Goal: Information Seeking & Learning: Learn about a topic

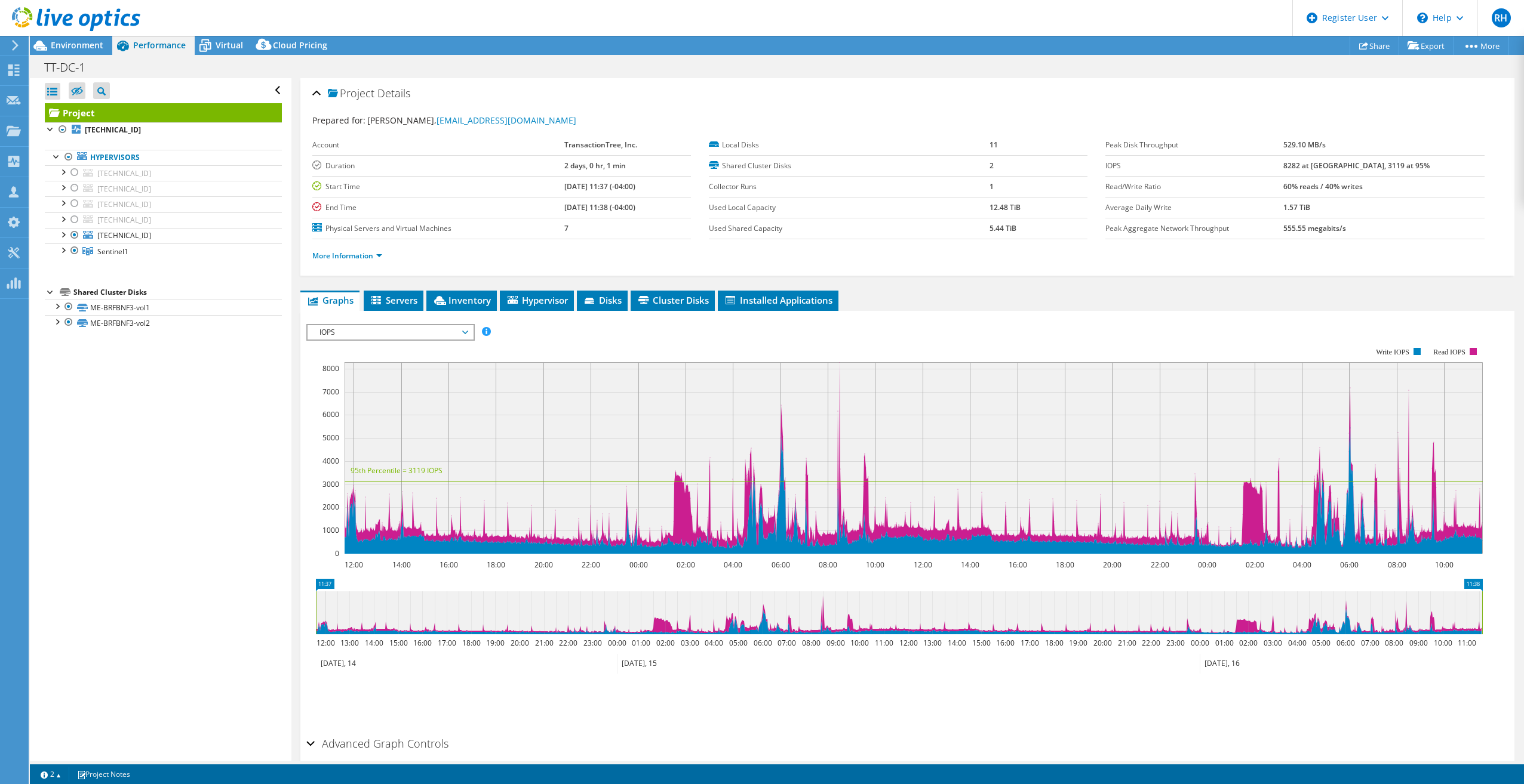
select select "USD"
click at [697, 106] on div "Project Details" at bounding box center [907, 94] width 1190 height 26
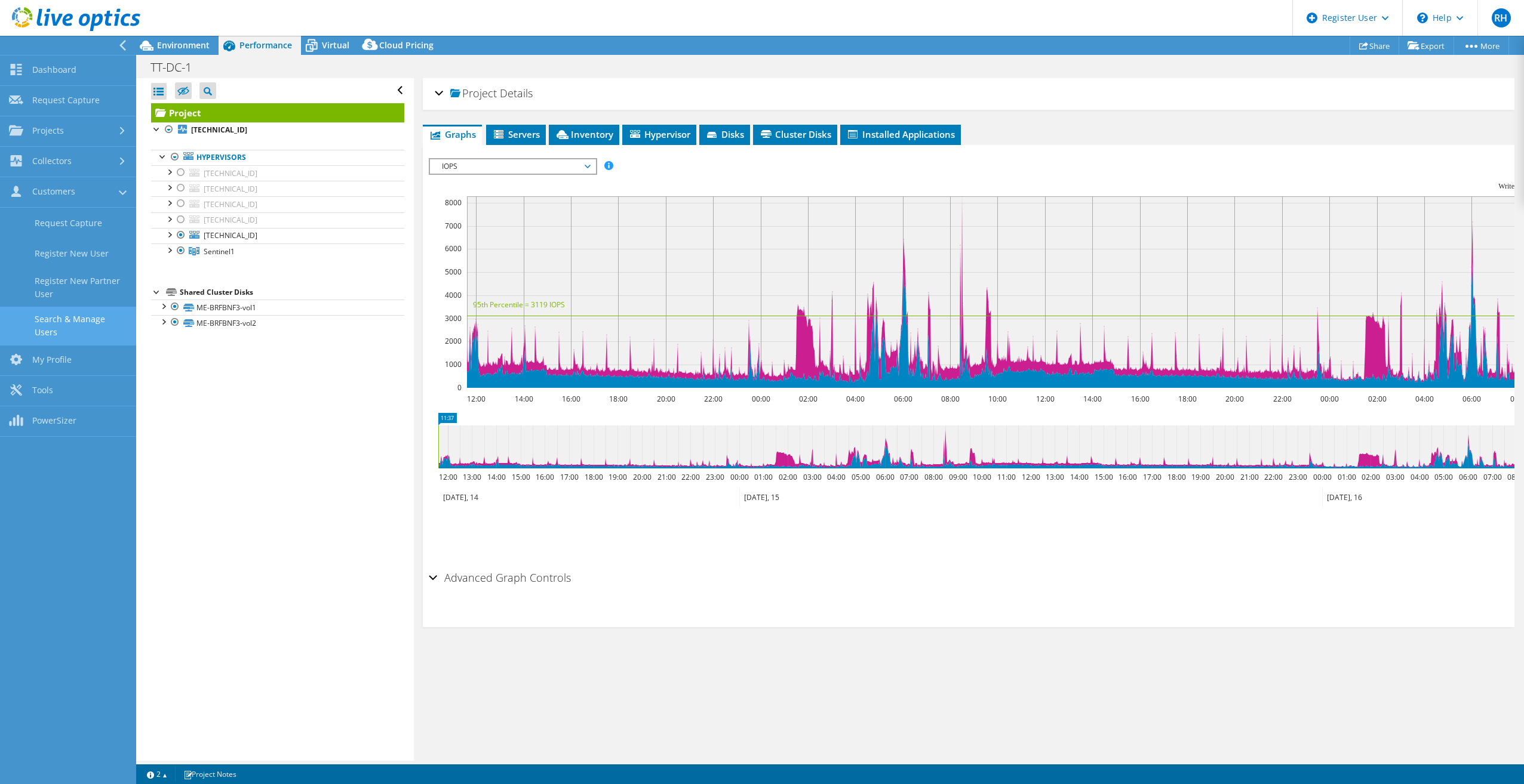
click at [68, 313] on link "Search & Manage Users" at bounding box center [68, 325] width 136 height 38
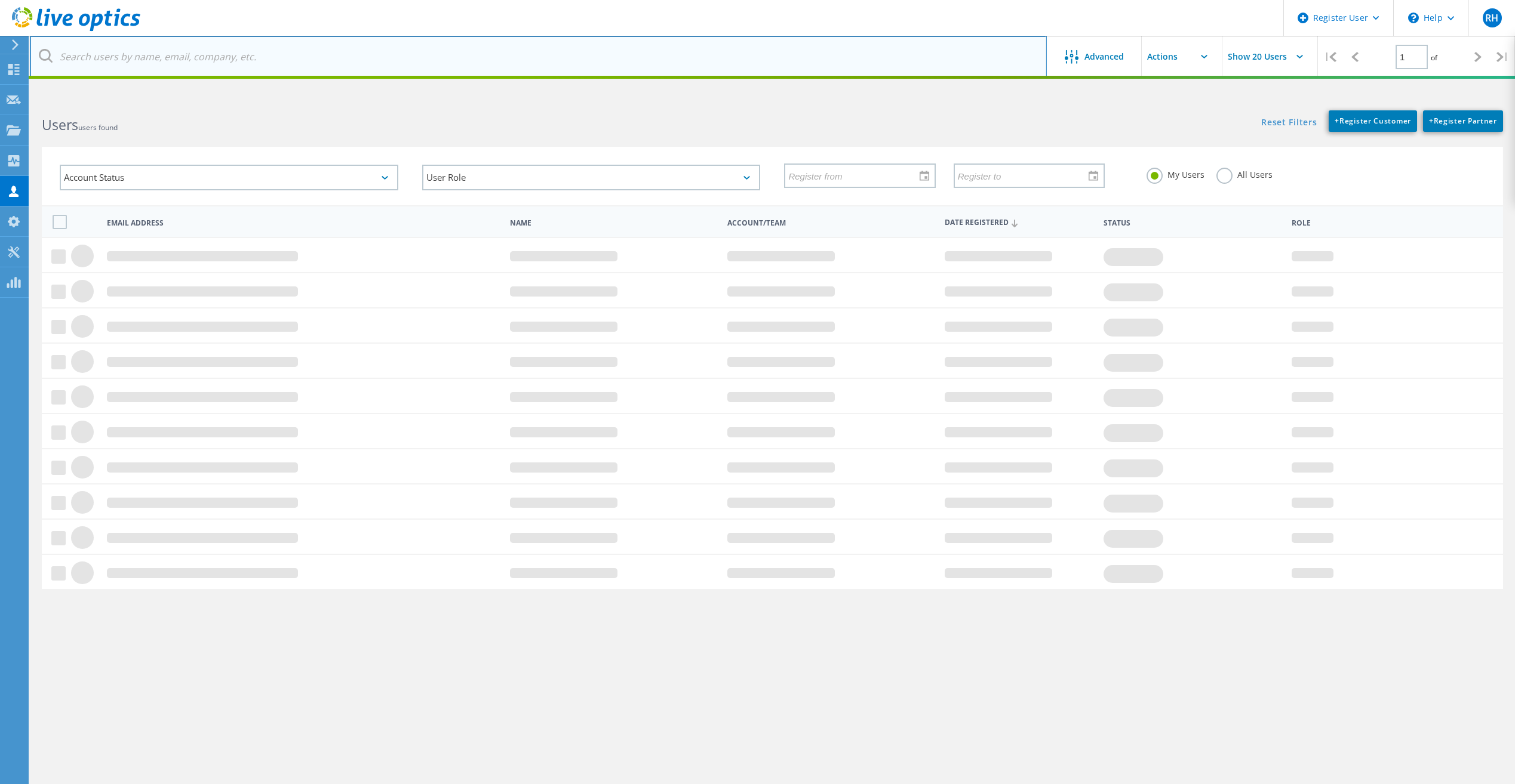
click at [256, 56] on input "text" at bounding box center [539, 57] width 1017 height 42
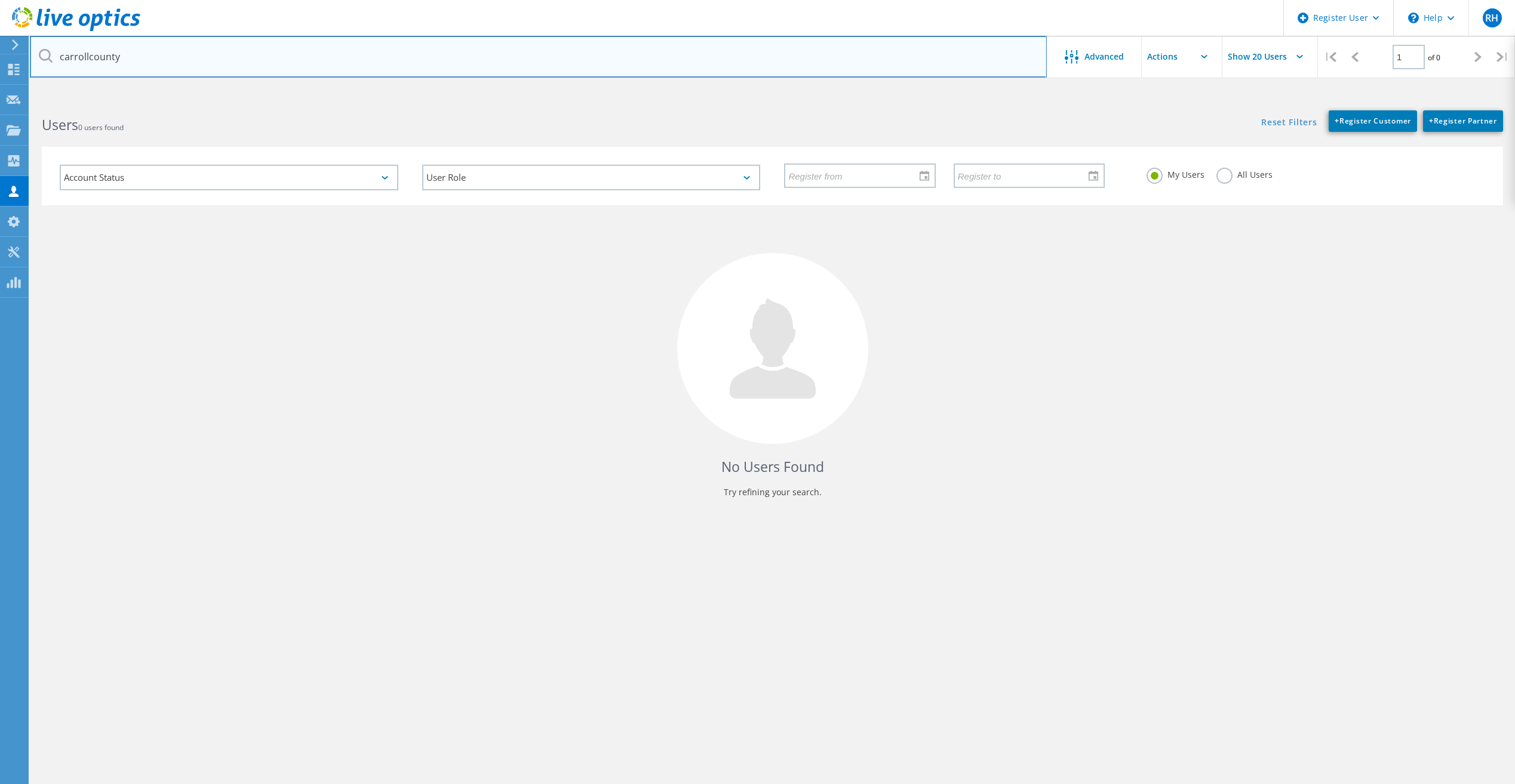
type input "carrollcounty"
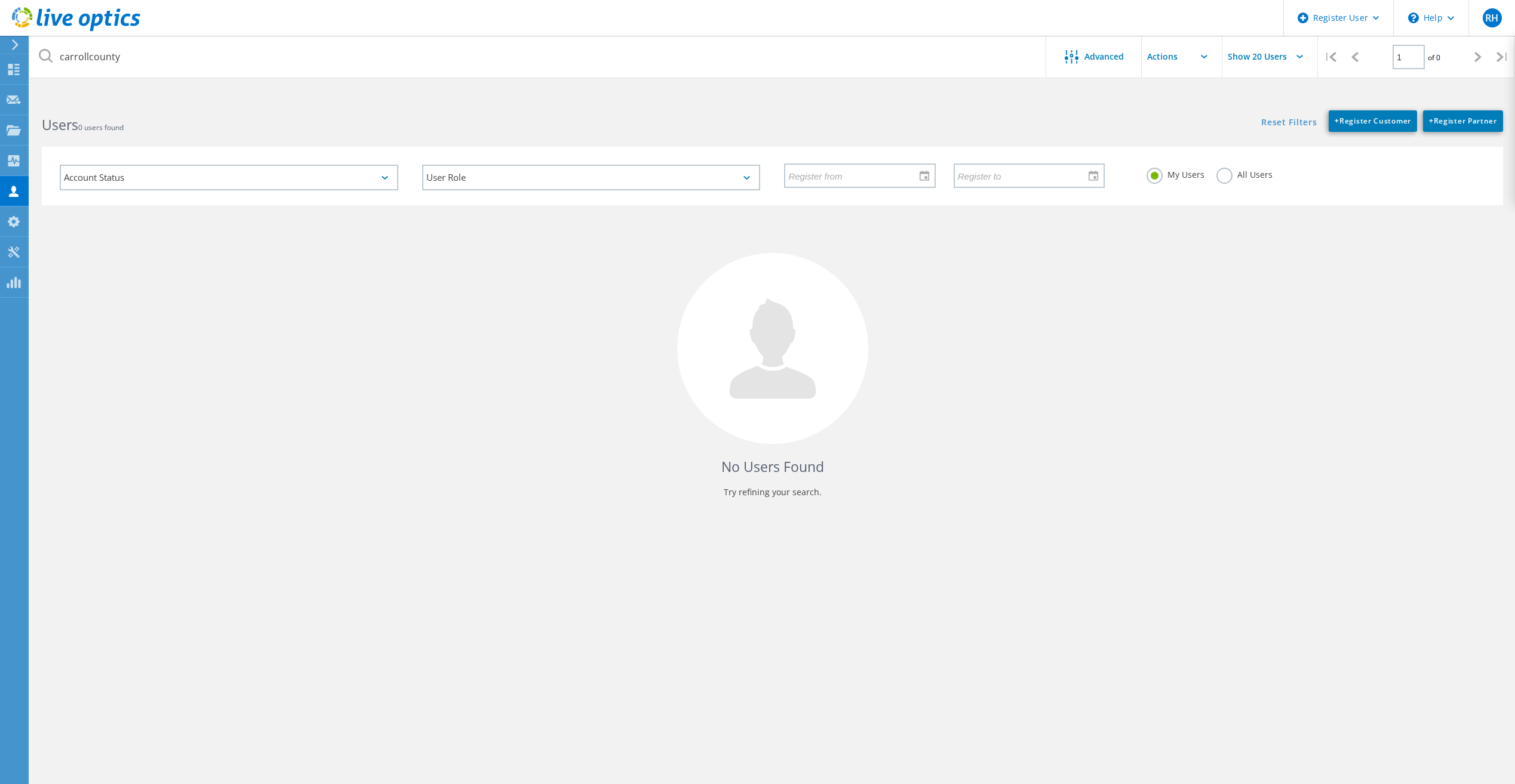
click at [1221, 174] on label "All Users" at bounding box center [1244, 173] width 56 height 11
click at [0, 0] on input "All Users" at bounding box center [0, 0] width 0 height 0
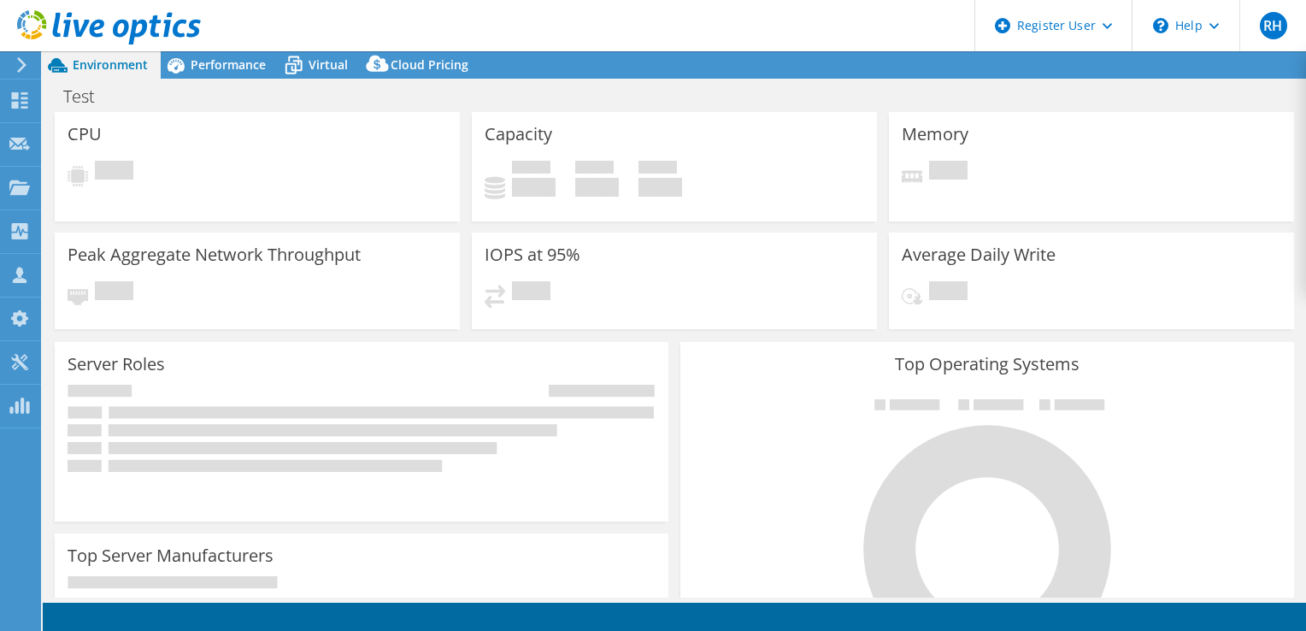
select select "USD"
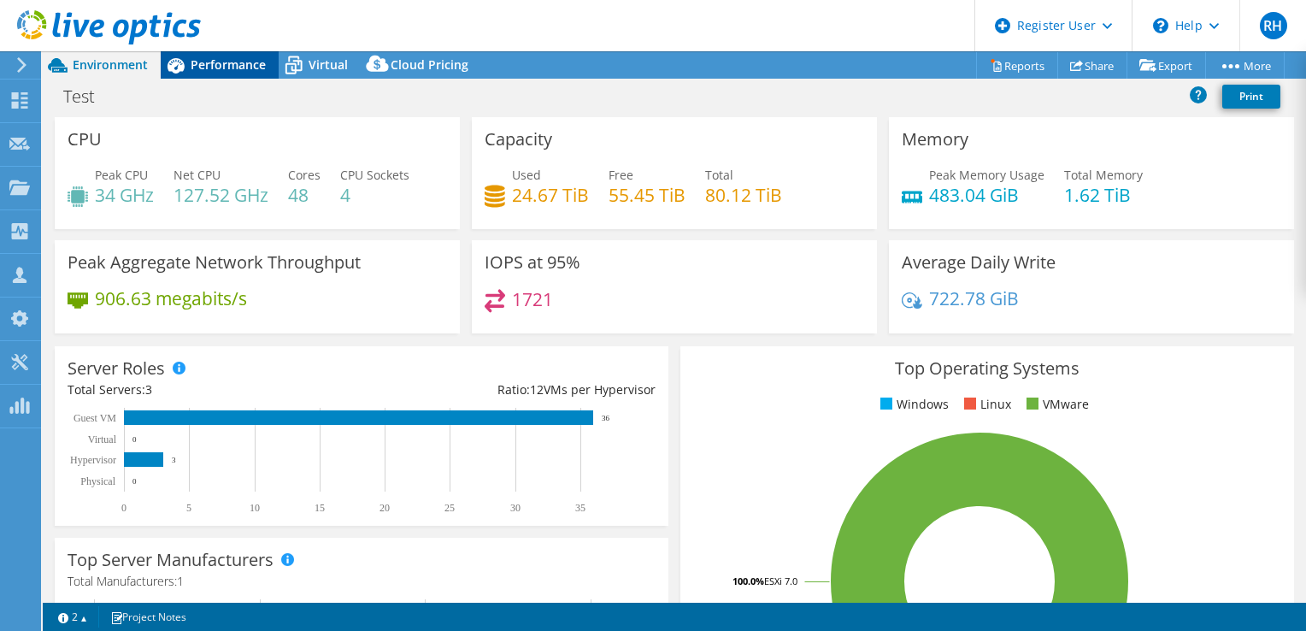
click at [233, 62] on span "Performance" at bounding box center [228, 64] width 75 height 16
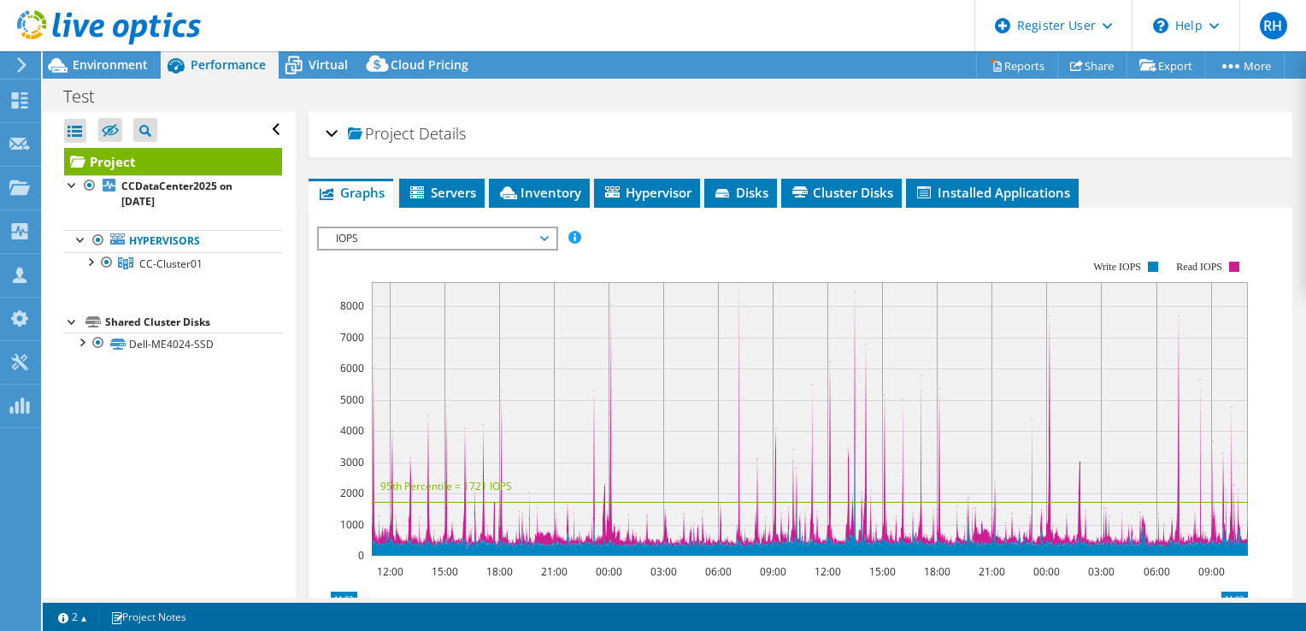
click at [386, 129] on span "Project" at bounding box center [381, 134] width 67 height 17
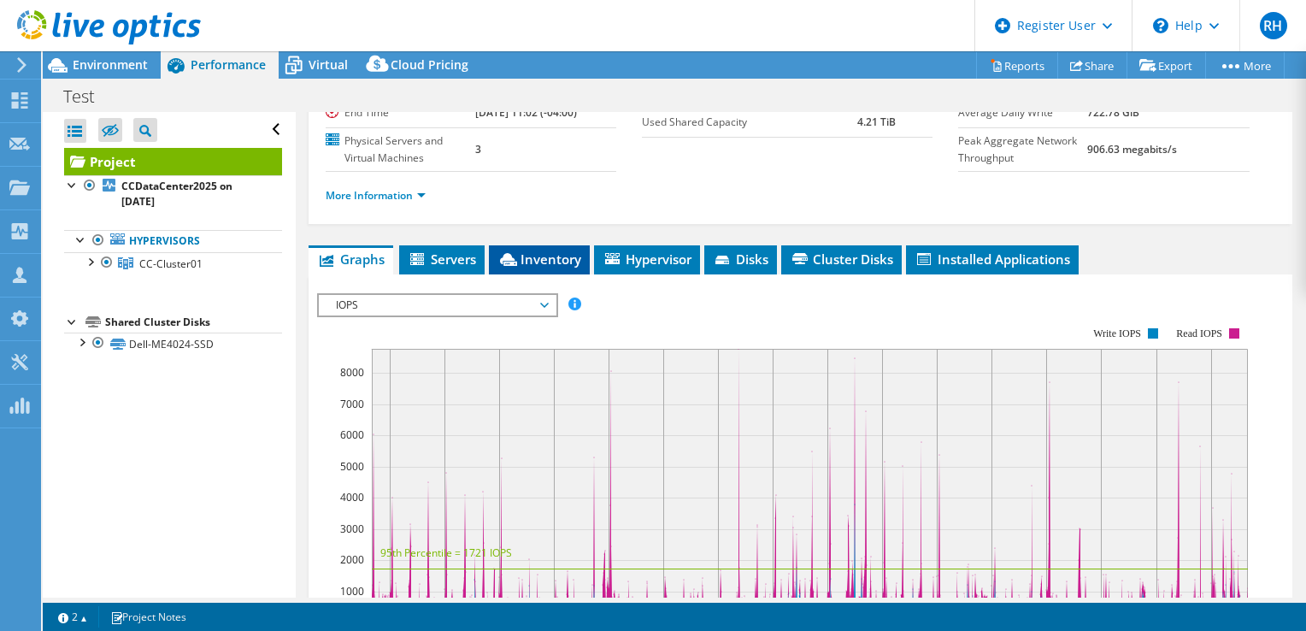
click at [533, 268] on span "Inventory" at bounding box center [540, 258] width 84 height 17
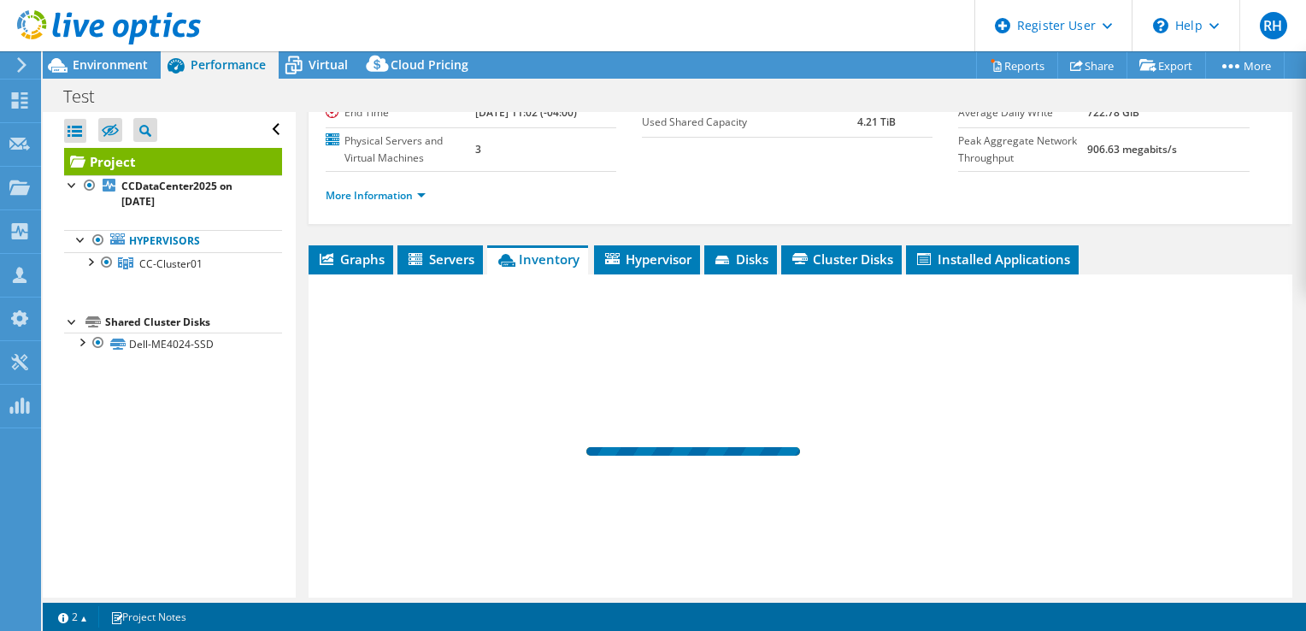
scroll to position [349, 0]
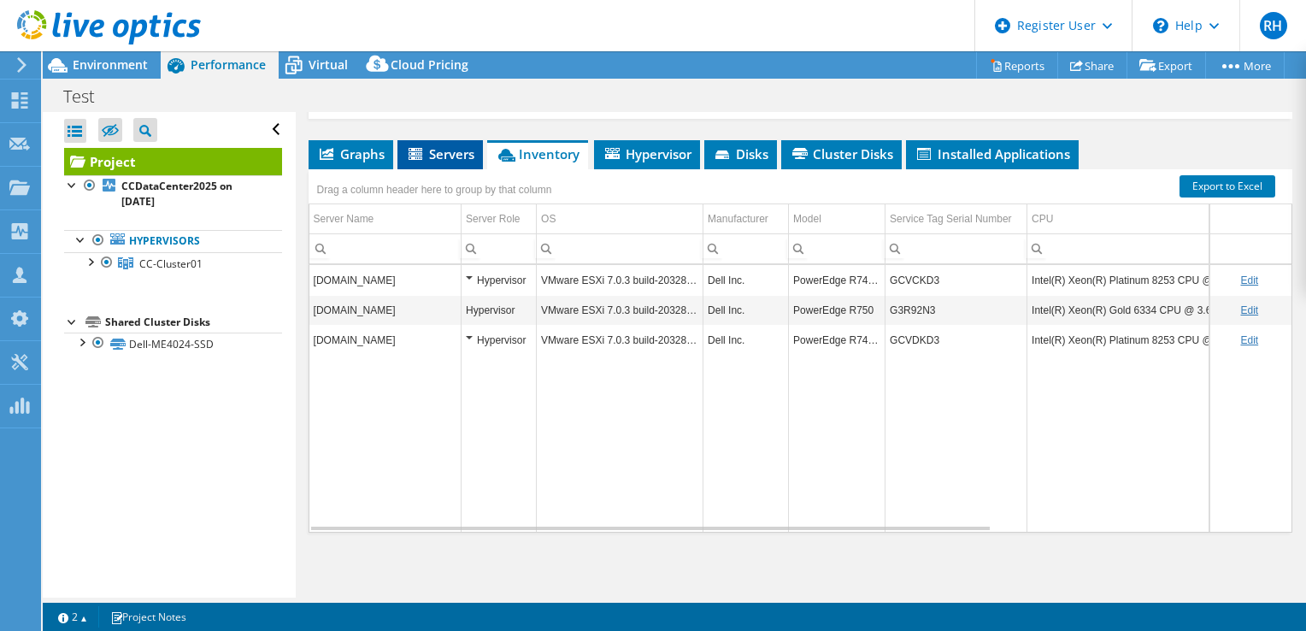
click at [433, 146] on span "Servers" at bounding box center [440, 153] width 68 height 17
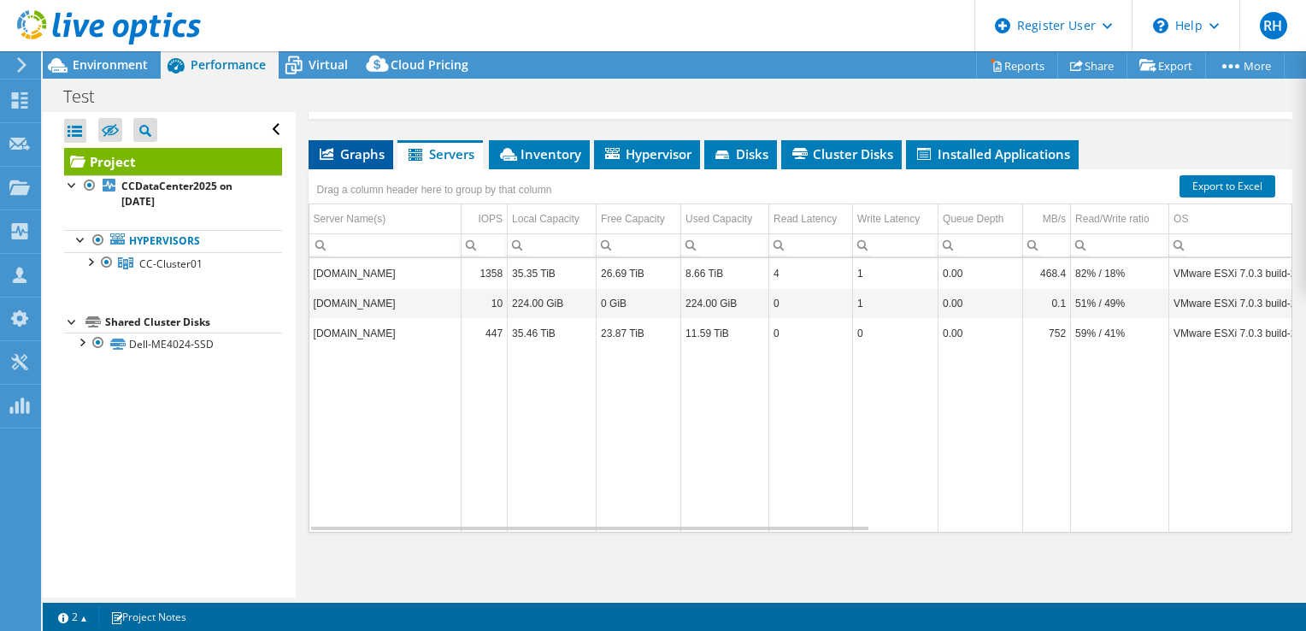
click at [352, 152] on span "Graphs" at bounding box center [351, 153] width 68 height 17
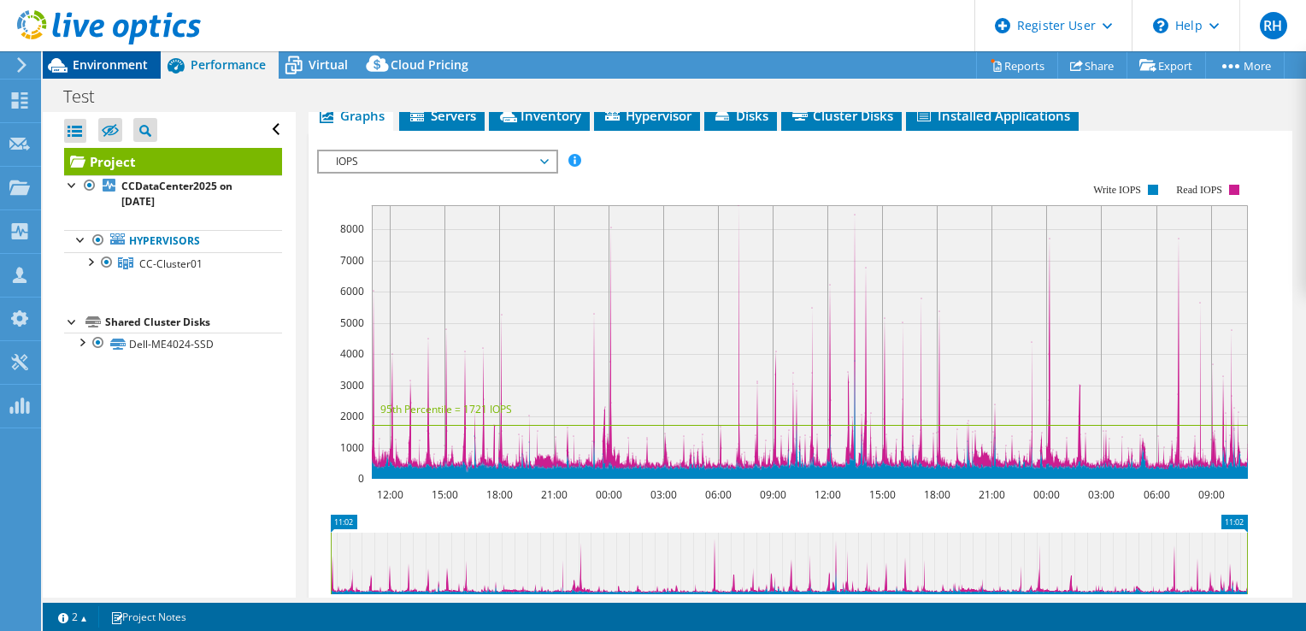
click at [97, 59] on span "Environment" at bounding box center [110, 64] width 75 height 16
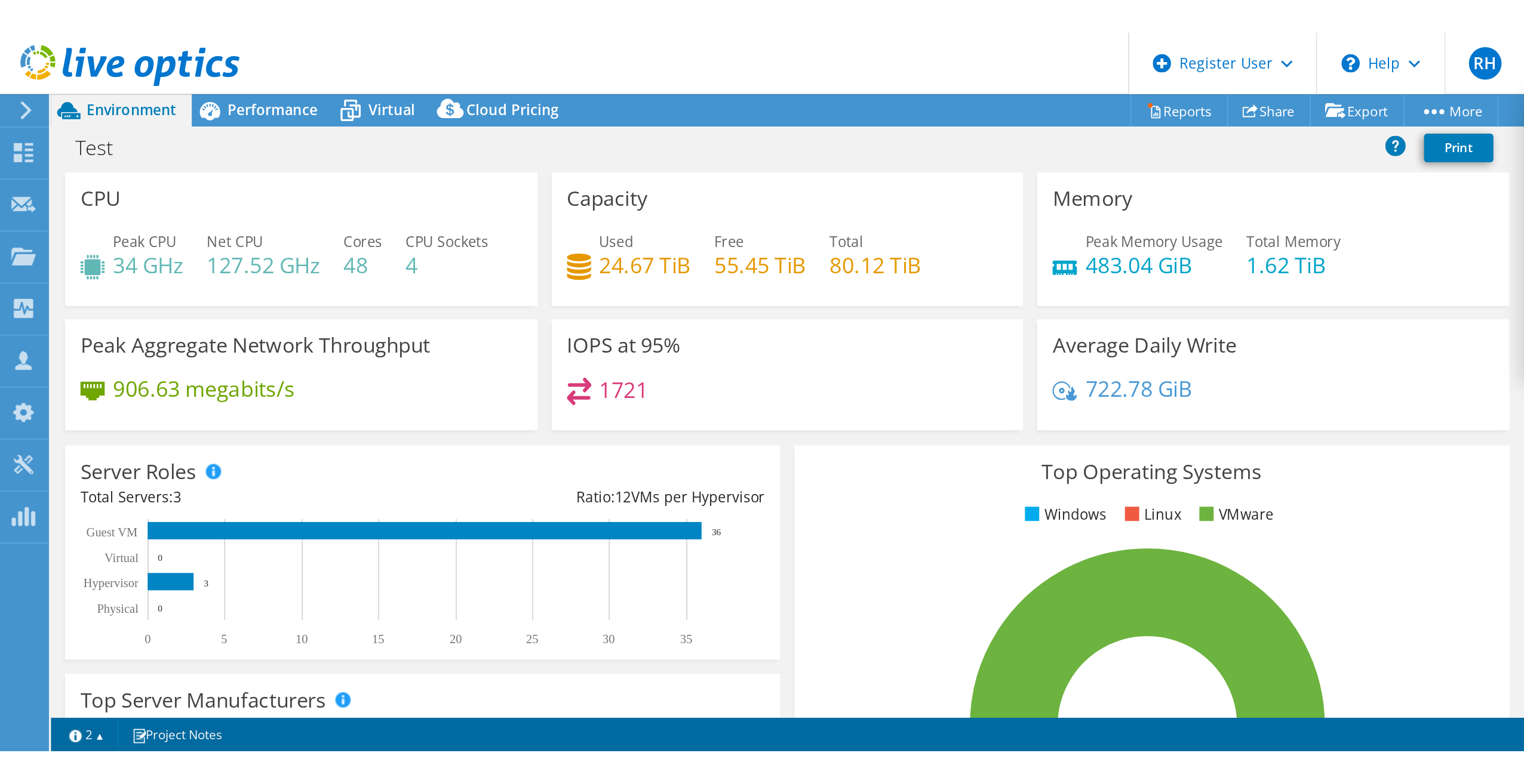
scroll to position [53, 0]
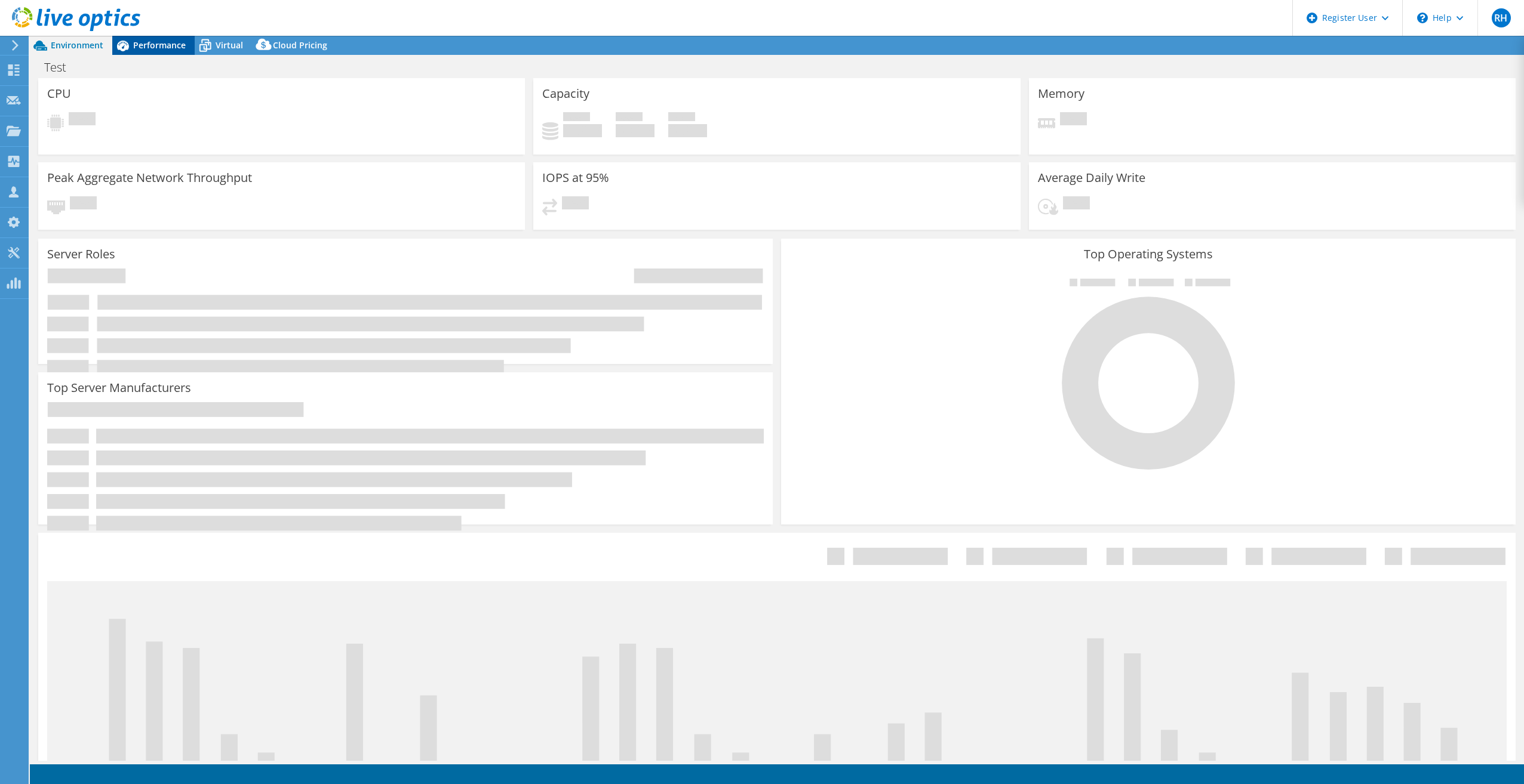
select select "USD"
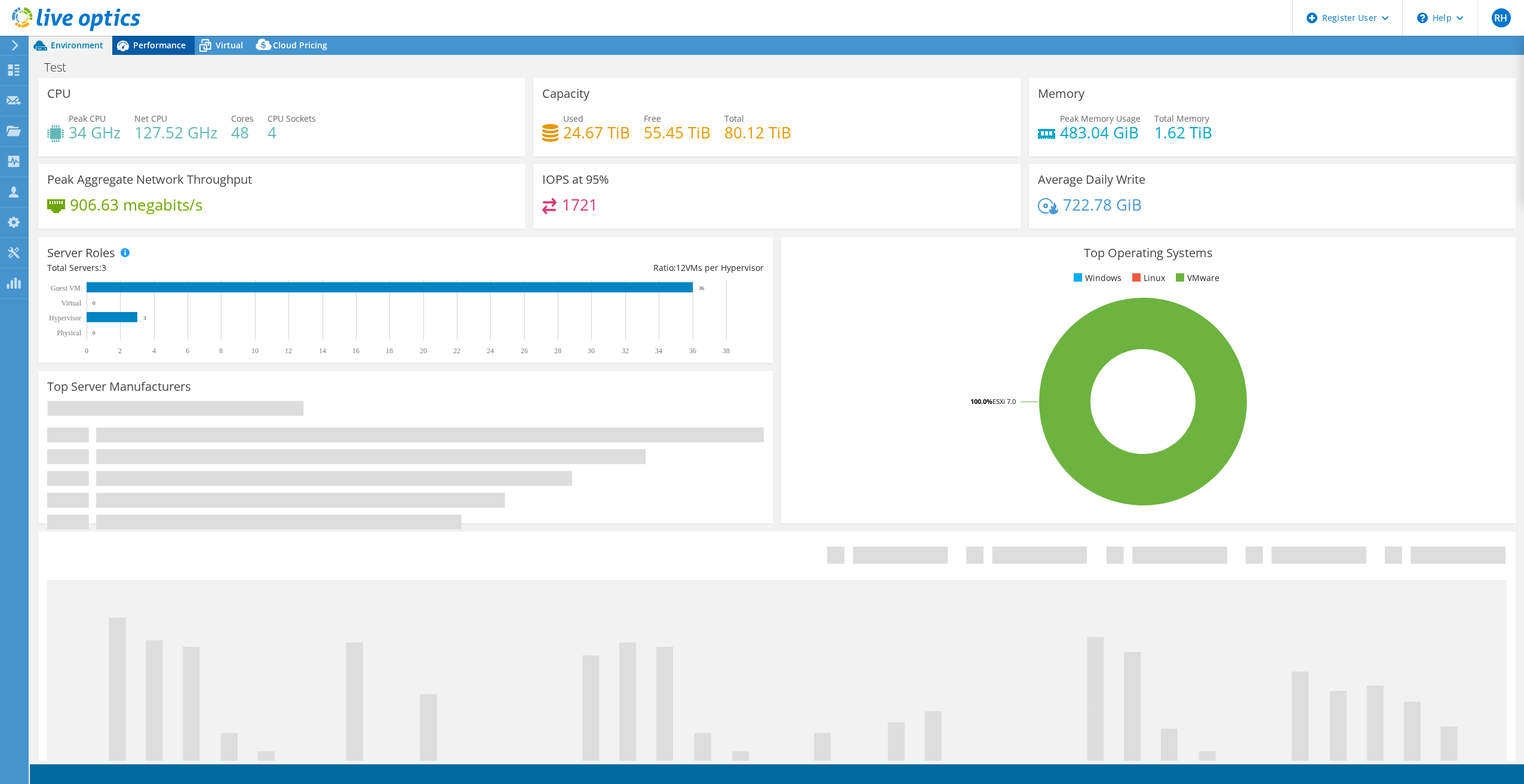
click at [138, 46] on span "Performance" at bounding box center [159, 45] width 52 height 11
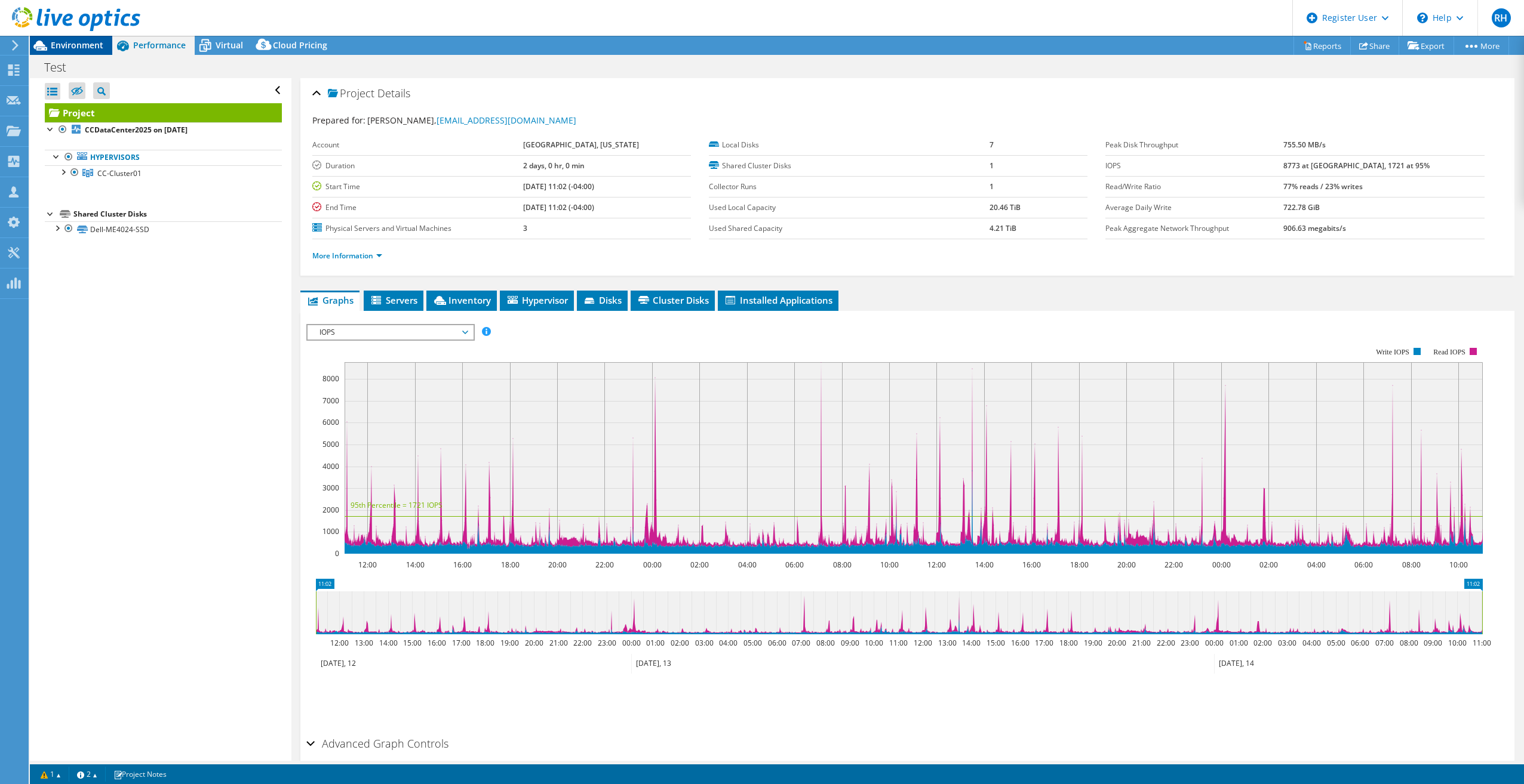
click at [64, 51] on div "Environment" at bounding box center [71, 45] width 82 height 19
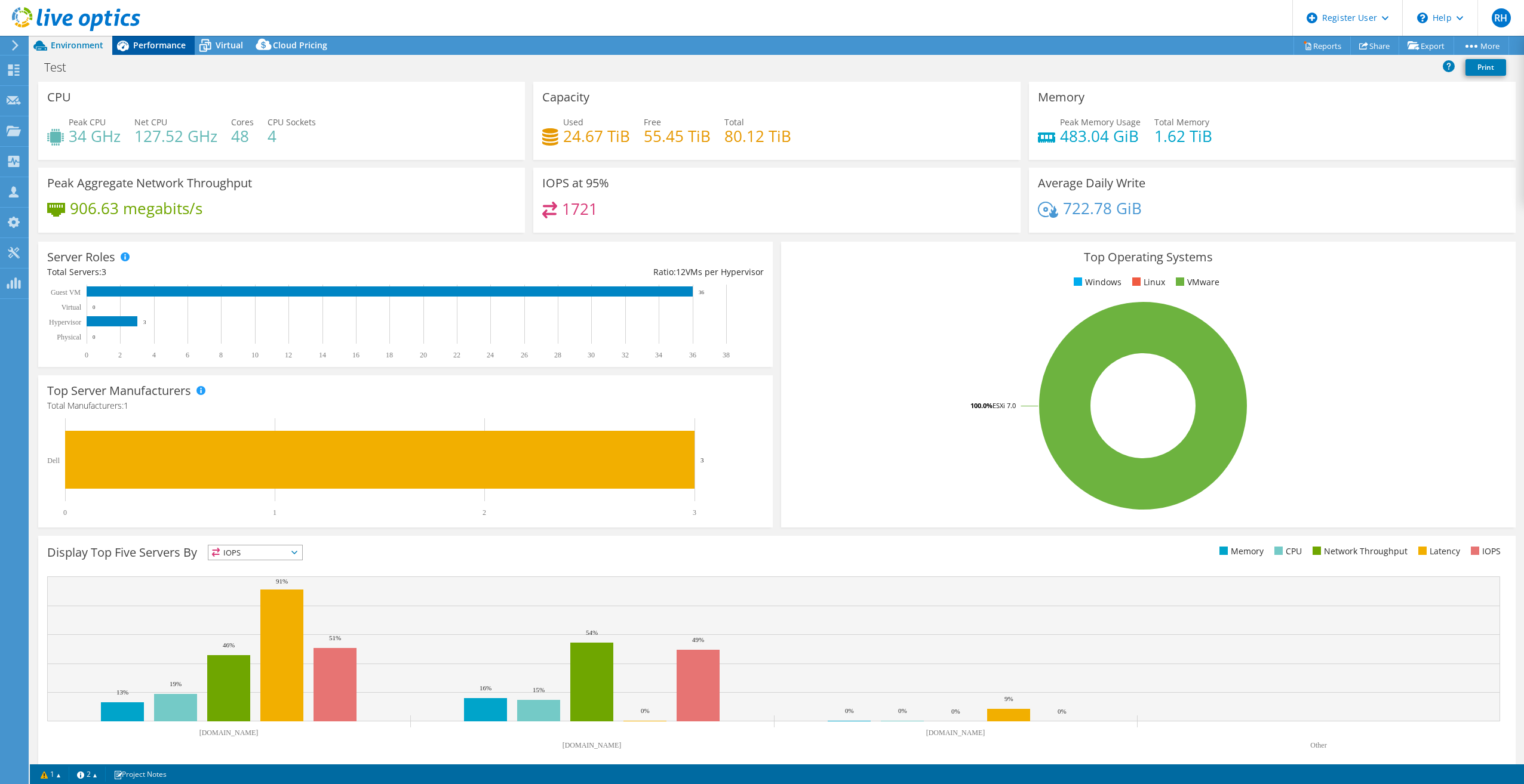
click at [166, 52] on div "Performance" at bounding box center [154, 45] width 82 height 19
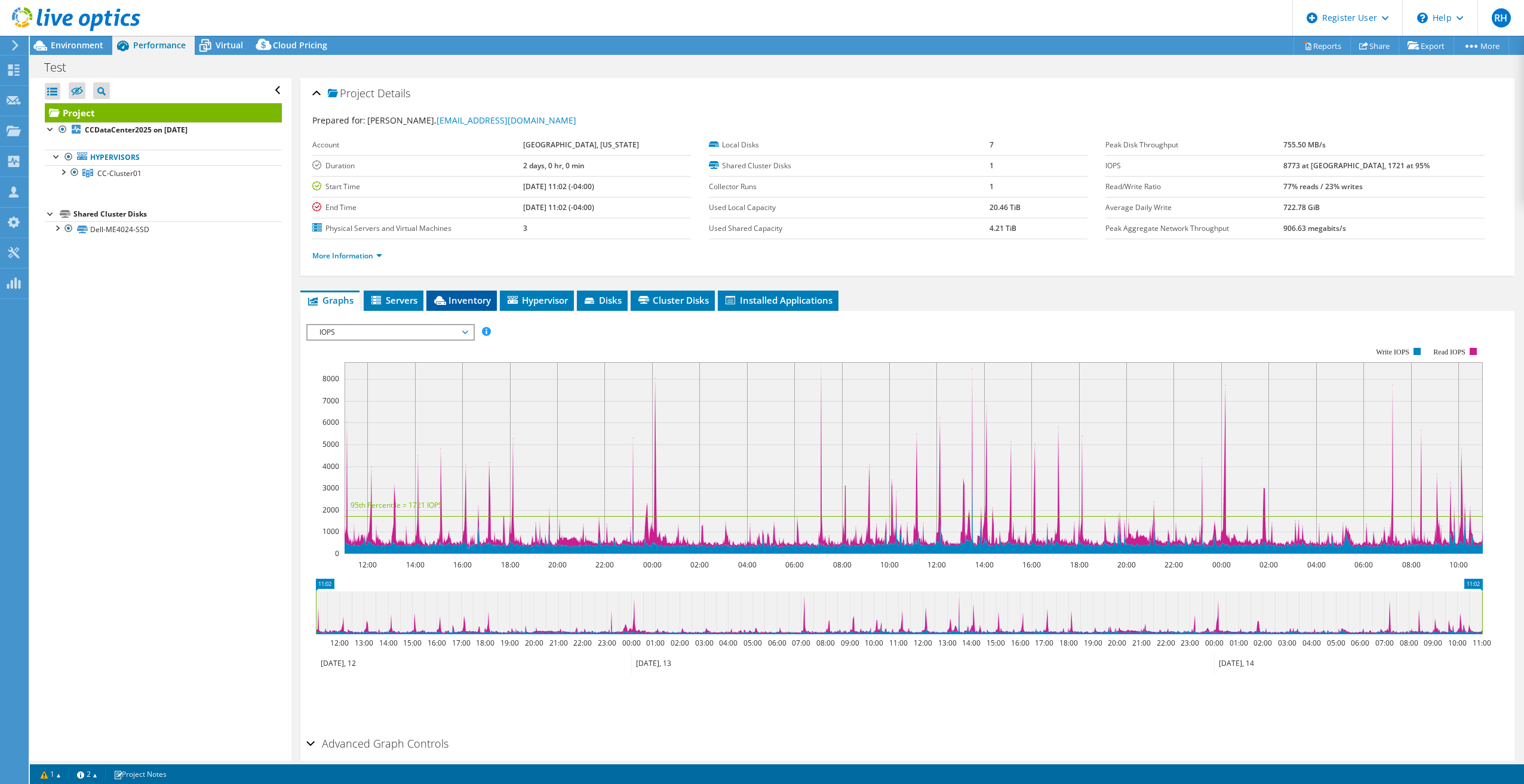
click at [465, 301] on span "Inventory" at bounding box center [462, 299] width 59 height 12
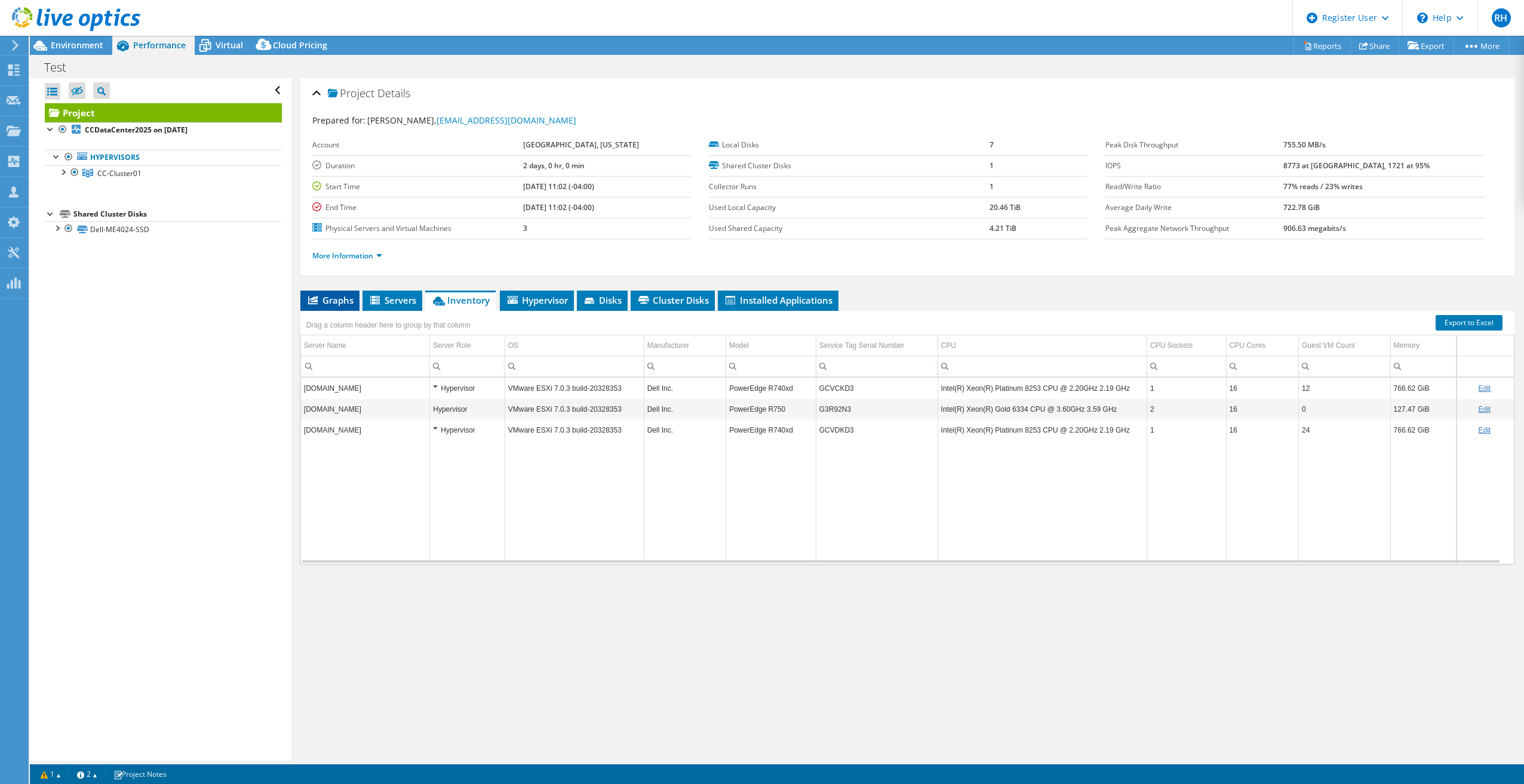
click at [323, 303] on span "Graphs" at bounding box center [330, 299] width 47 height 12
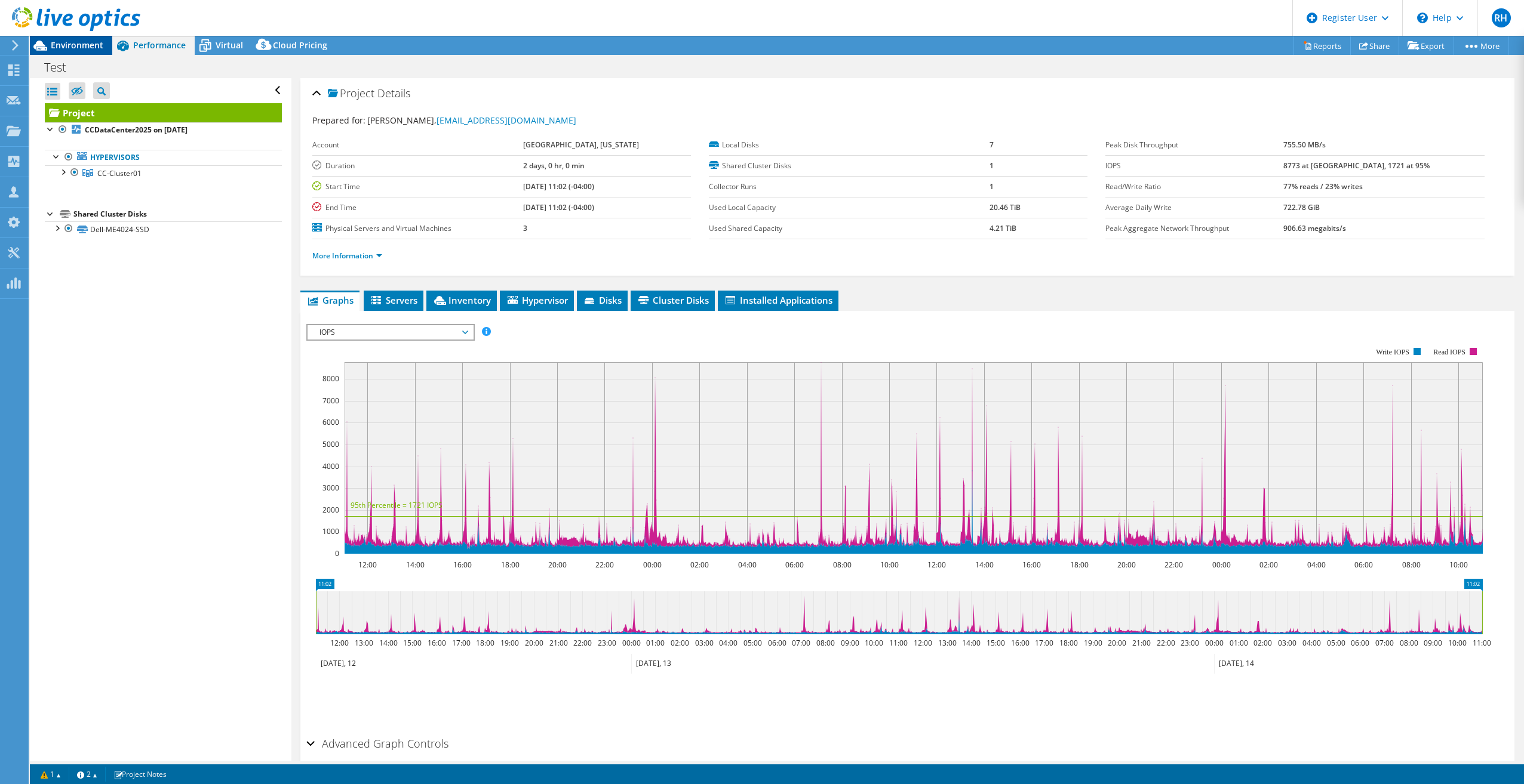
click at [68, 43] on span "Environment" at bounding box center [77, 45] width 52 height 11
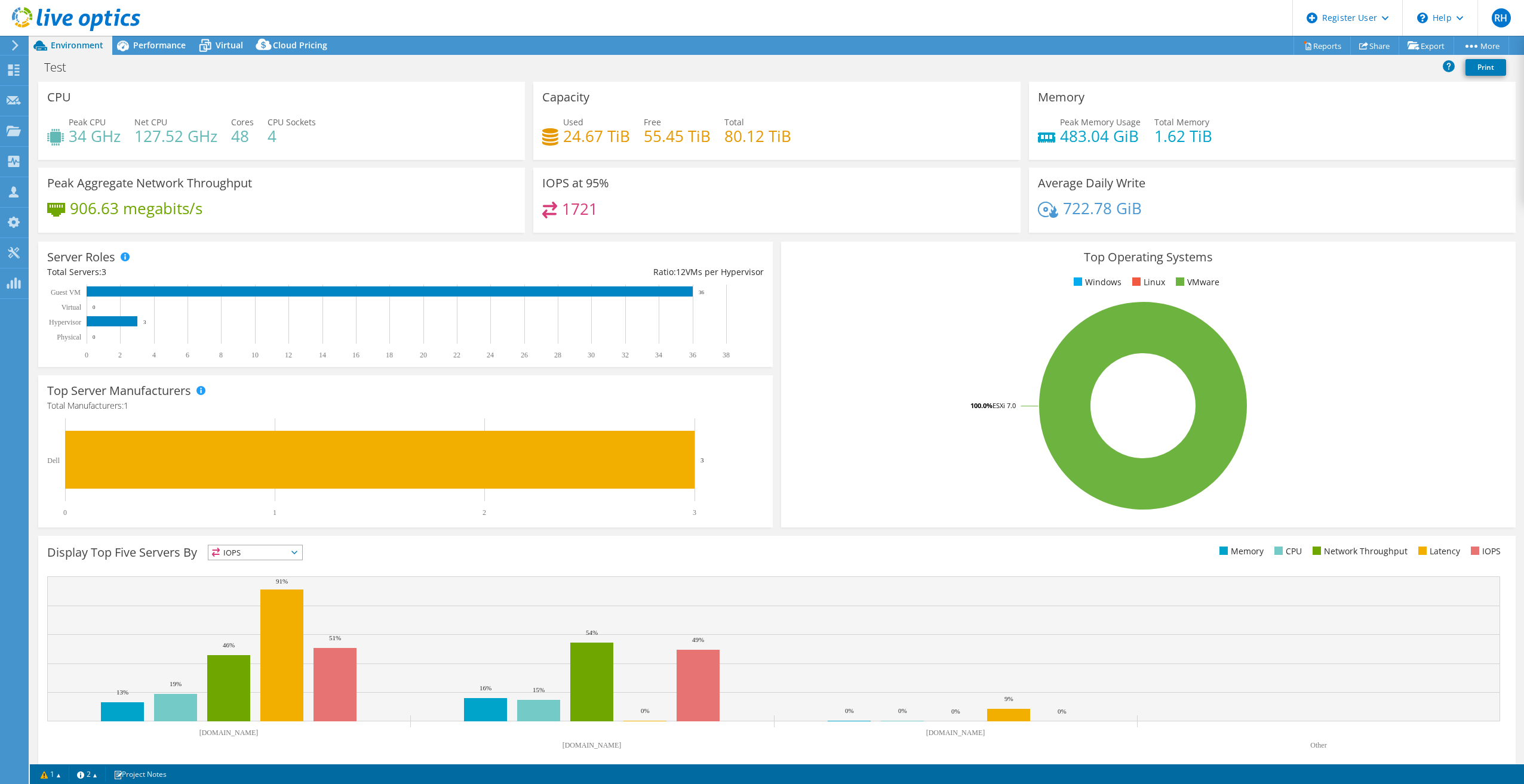
drag, startPoint x: 165, startPoint y: 49, endPoint x: 163, endPoint y: 72, distance: 23.1
click at [165, 49] on span "Performance" at bounding box center [159, 45] width 52 height 11
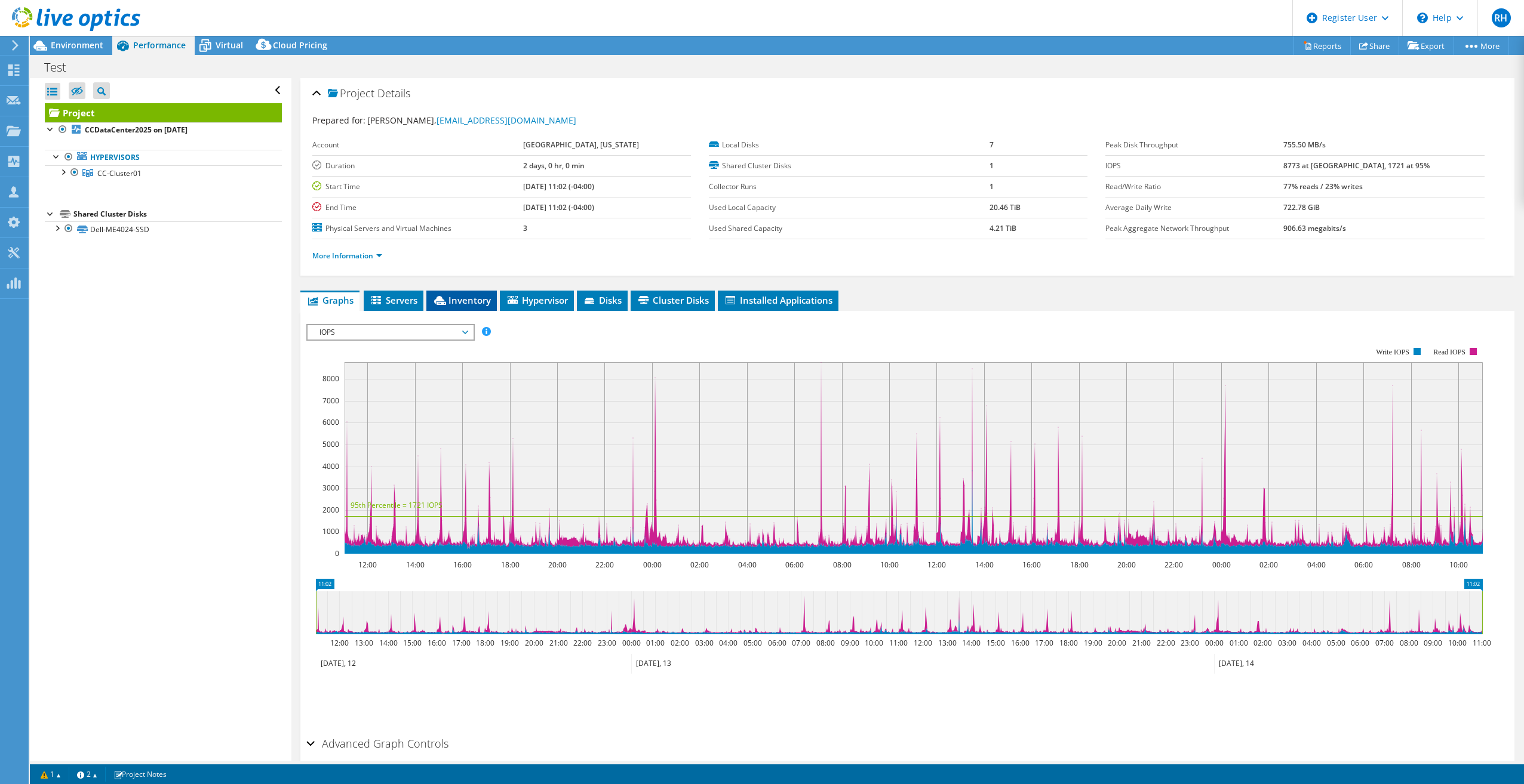
click at [459, 308] on li "Inventory" at bounding box center [461, 300] width 71 height 20
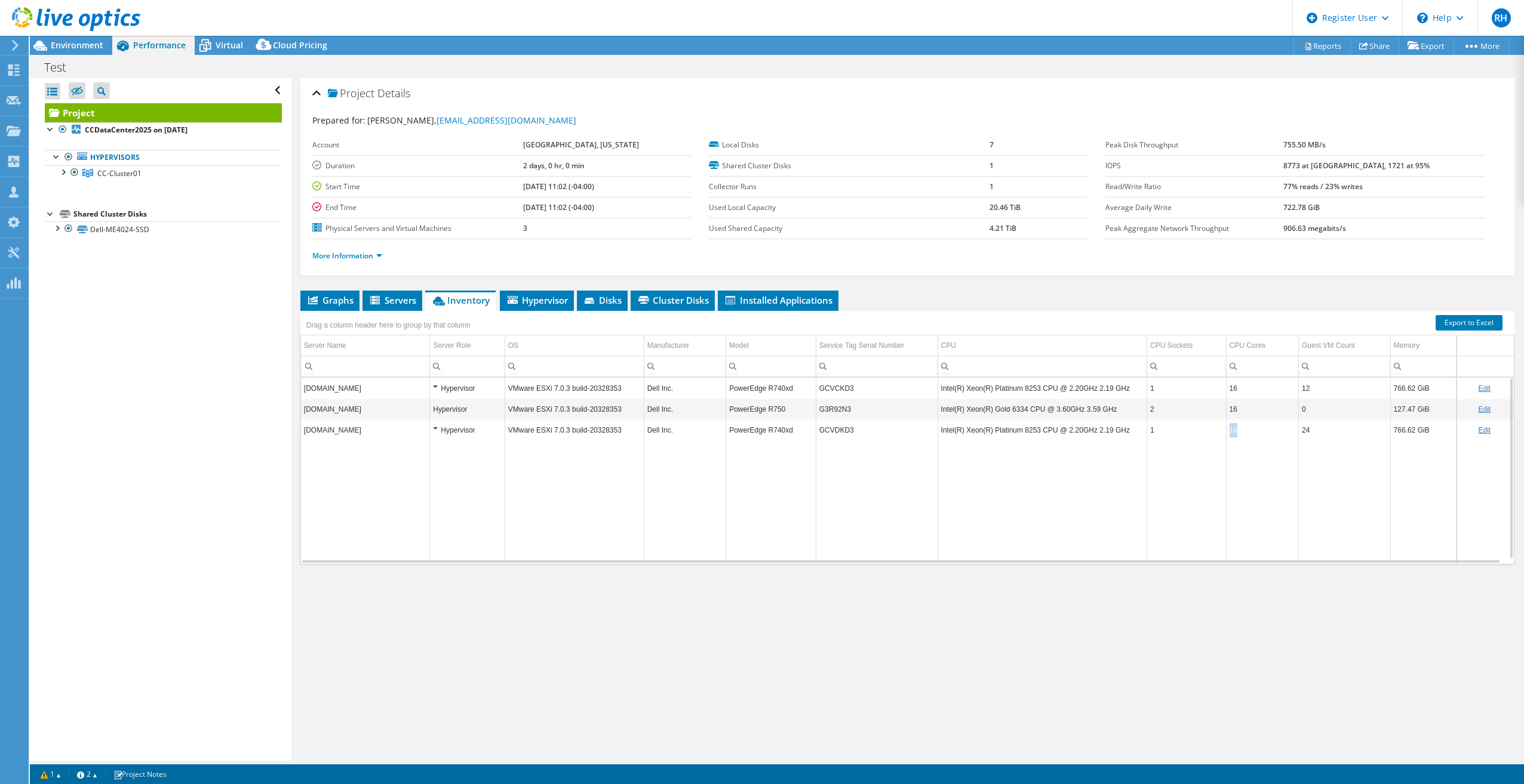
click at [1215, 428] on tr "ccvmhost1.carrollcountyga.com Hypervisor VMware ESXi 7.0.3 build-20328353 Dell …" at bounding box center [907, 430] width 1212 height 21
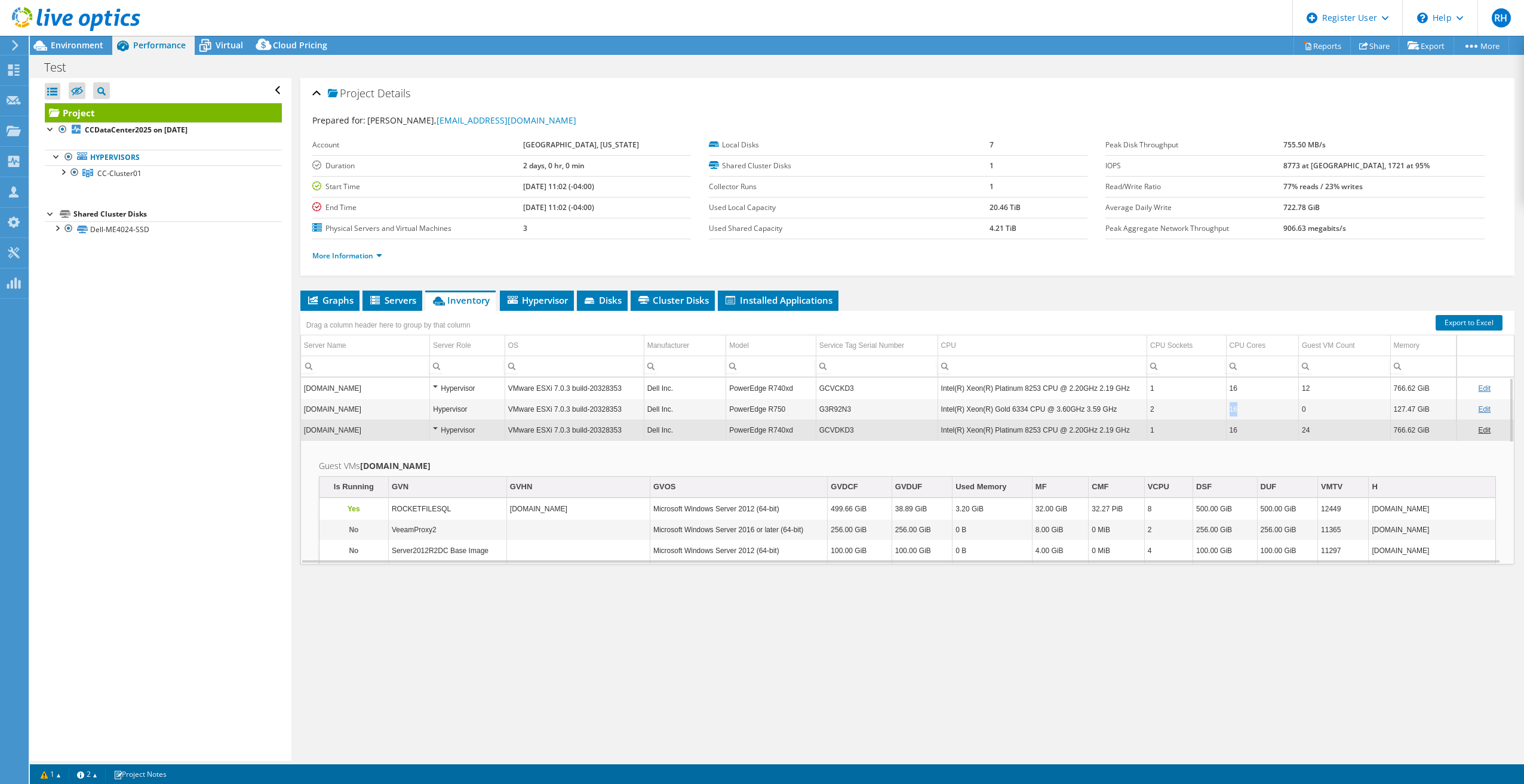
drag, startPoint x: 1238, startPoint y: 412, endPoint x: 1221, endPoint y: 414, distance: 17.1
click at [1221, 413] on tr "ccvmhost3.carrollcountyga.com Hypervisor VMware ESXi 7.0.3 build-20328353 Dell …" at bounding box center [907, 409] width 1212 height 21
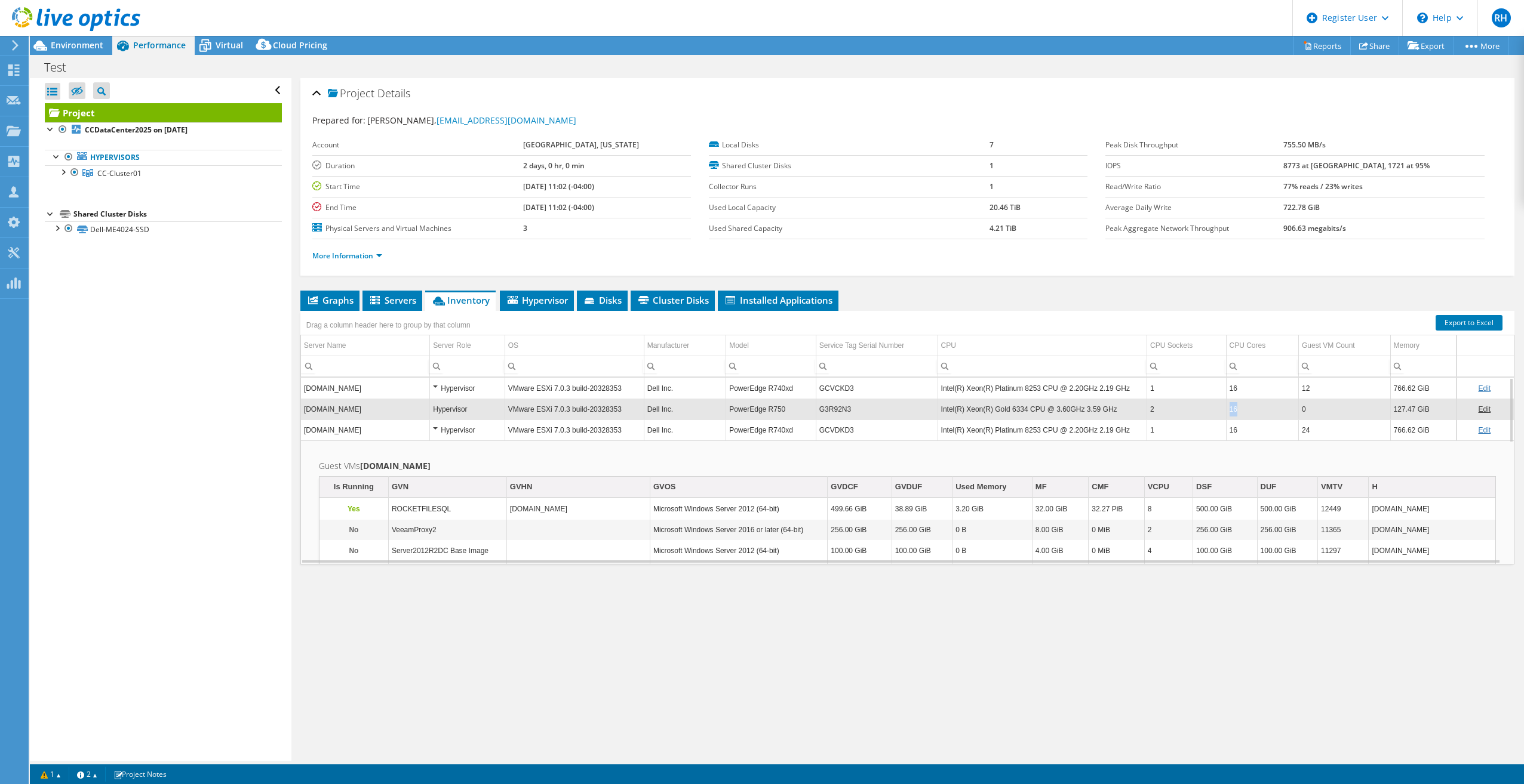
drag, startPoint x: 1221, startPoint y: 414, endPoint x: 1174, endPoint y: 406, distance: 47.7
click at [1174, 406] on td "2" at bounding box center [1186, 409] width 80 height 21
click at [372, 409] on td "ccvmhost3.carrollcountyga.com" at bounding box center [365, 409] width 129 height 21
click at [1175, 413] on td "2" at bounding box center [1186, 409] width 80 height 21
click at [390, 416] on td "ccvmhost3.carrollcountyga.com" at bounding box center [365, 409] width 129 height 21
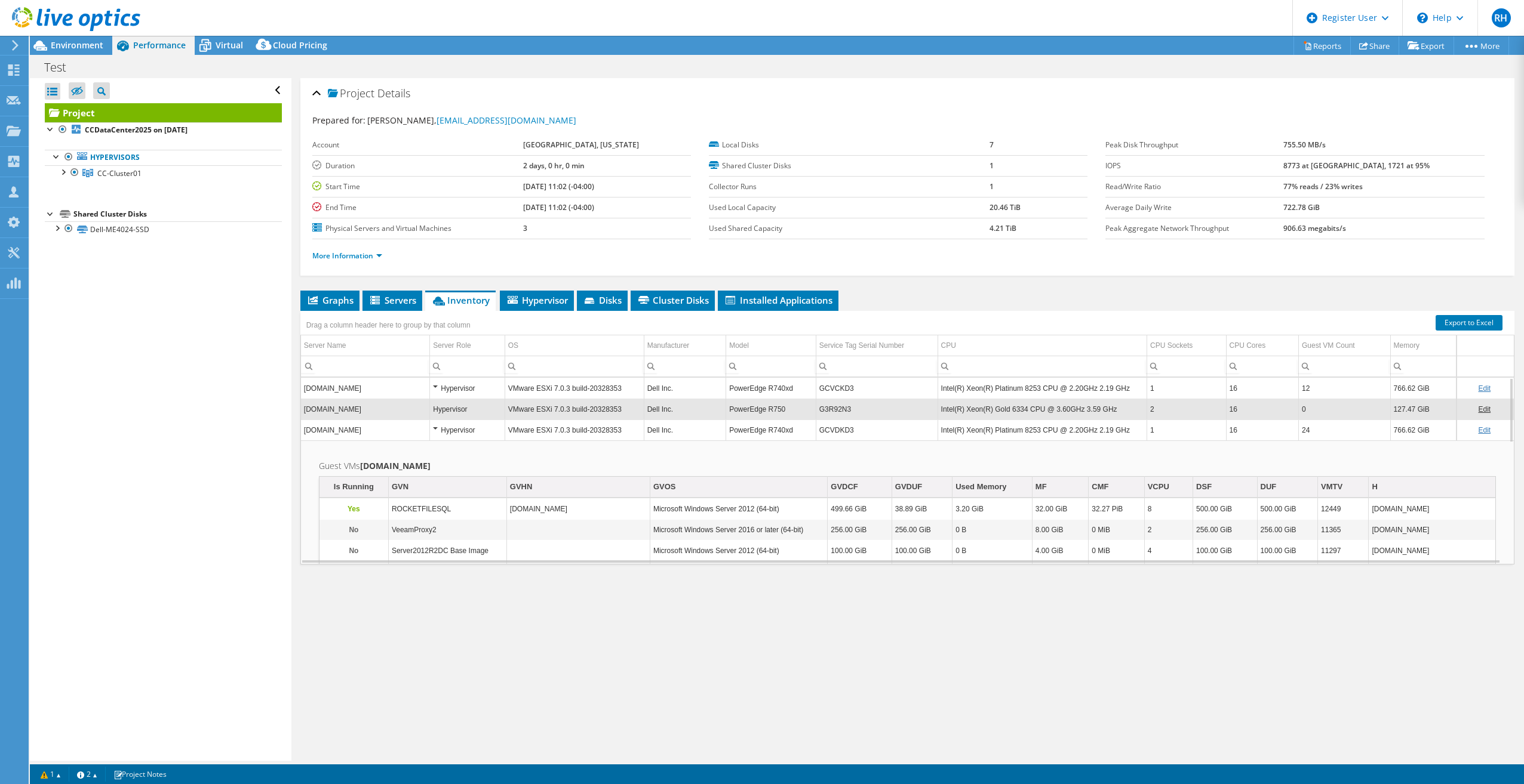
click at [342, 412] on td "ccvmhost3.carrollcountyga.com" at bounding box center [365, 409] width 129 height 21
drag, startPoint x: 230, startPoint y: 413, endPoint x: 257, endPoint y: 417, distance: 27.3
click at [230, 412] on div "Open All Close All Hide Excluded Nodes Project Tree Filter" at bounding box center [161, 420] width 261 height 683
click at [74, 43] on span "Environment" at bounding box center [77, 45] width 52 height 11
